Goal: Navigation & Orientation: Go to known website

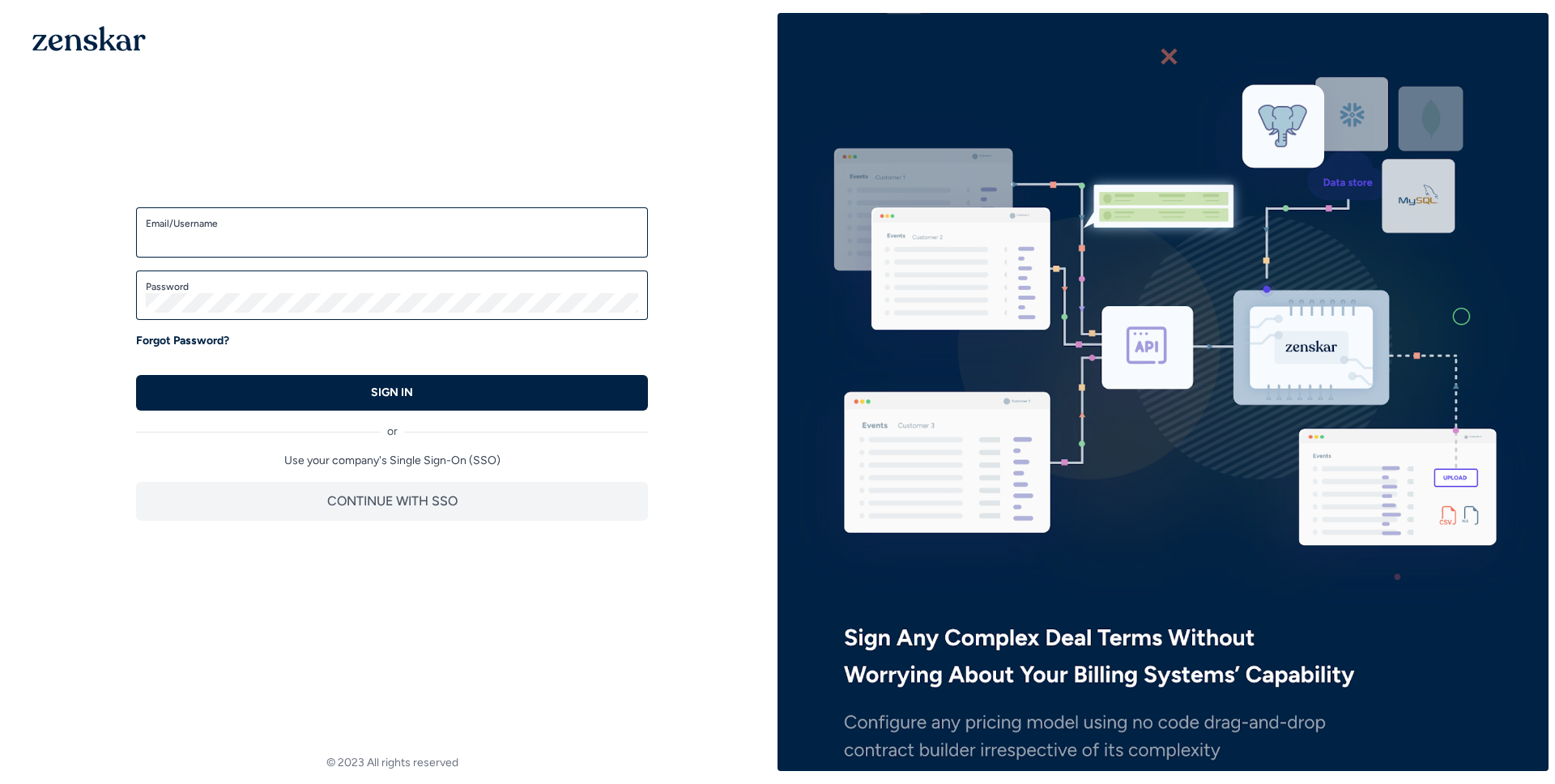
type input "**********"
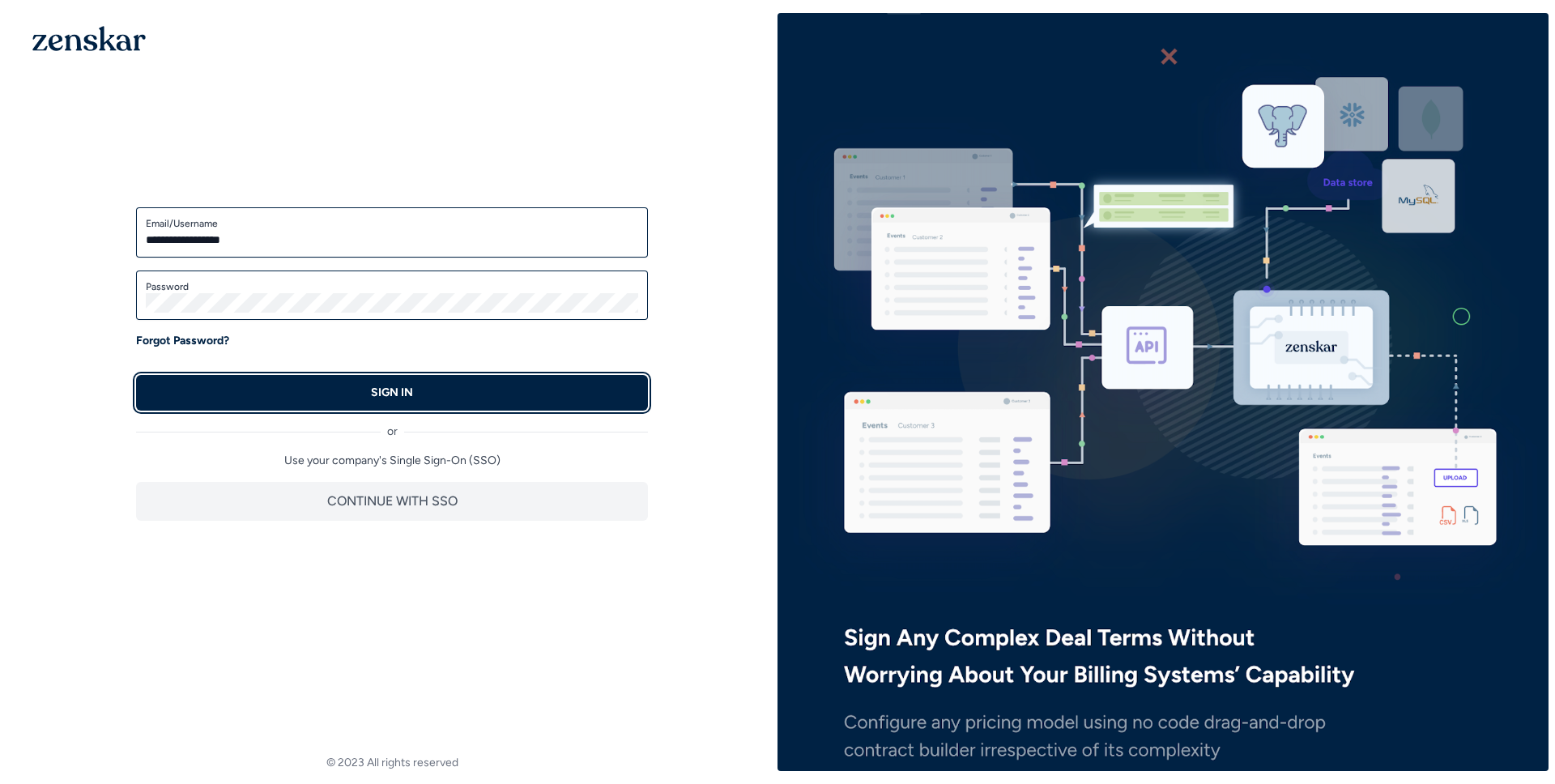
click at [328, 398] on button "SIGN IN" at bounding box center [392, 392] width 512 height 35
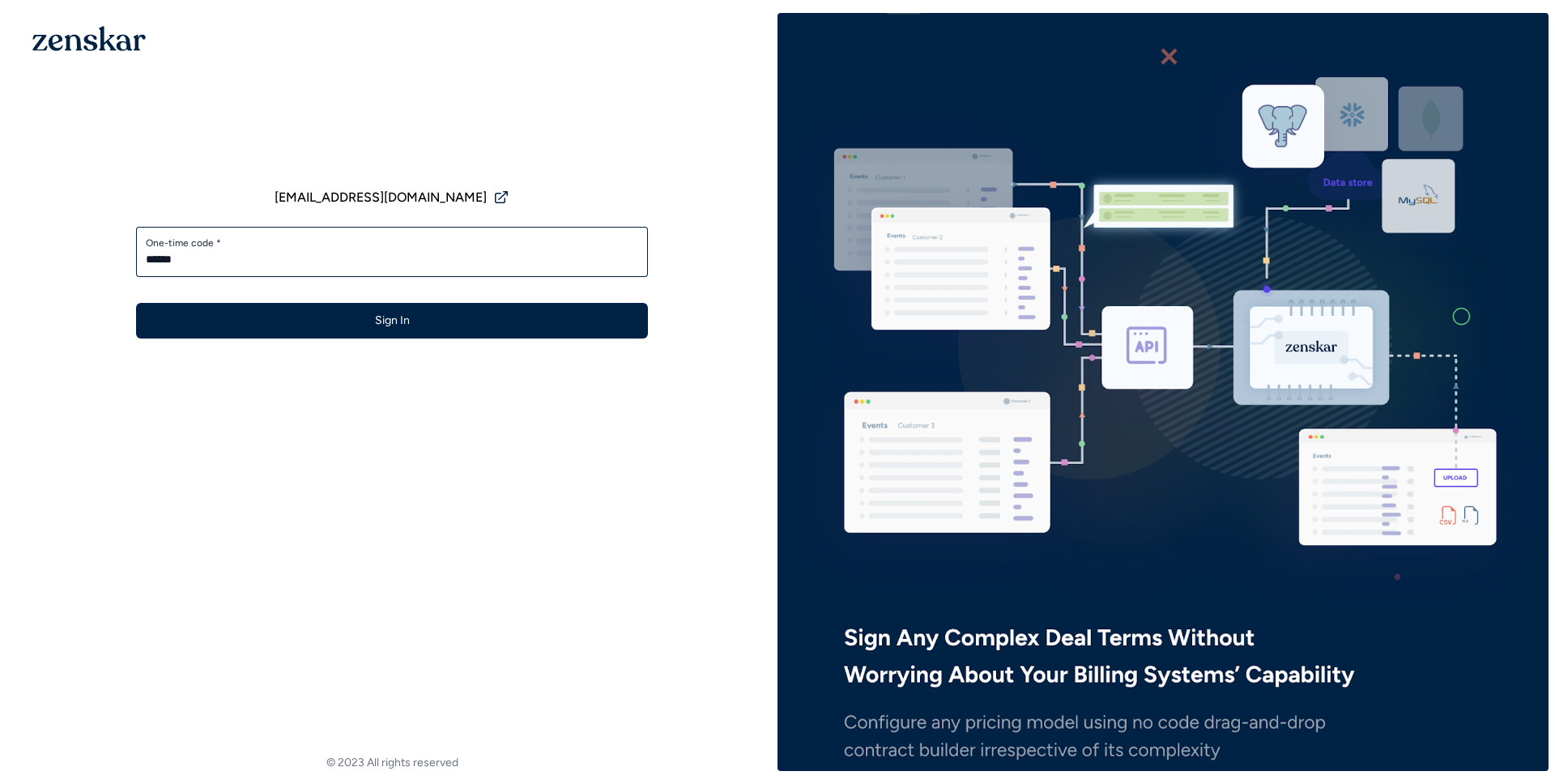
type input "******"
click at [136, 303] on button "Sign In" at bounding box center [392, 320] width 512 height 35
